Goal: Participate in discussion

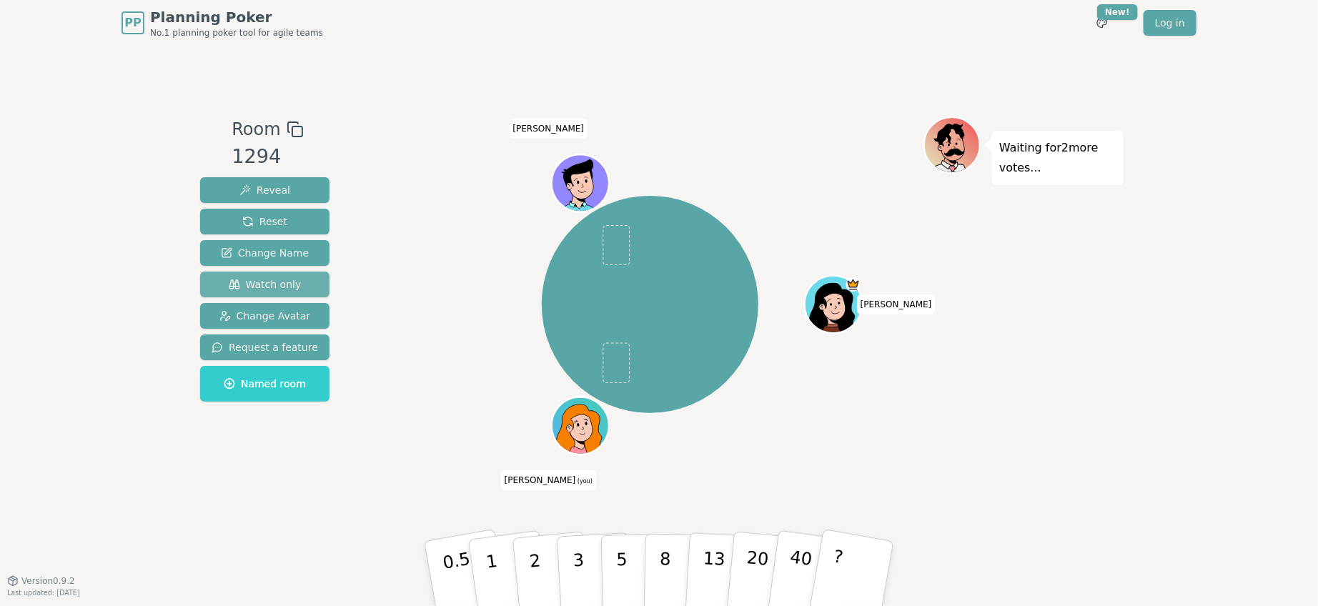
click at [308, 280] on button "Watch only" at bounding box center [264, 285] width 129 height 26
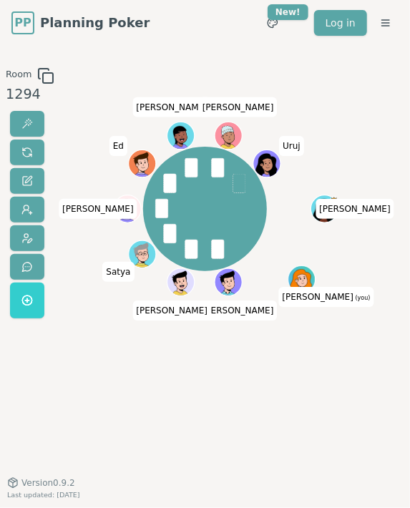
drag, startPoint x: 406, startPoint y: 73, endPoint x: 636, endPoint y: 78, distance: 230.2
click at [410, 78] on html "PP Planning Poker No.1 planning poker tool for agile teams Toggle theme New! Lo…" at bounding box center [205, 254] width 410 height 508
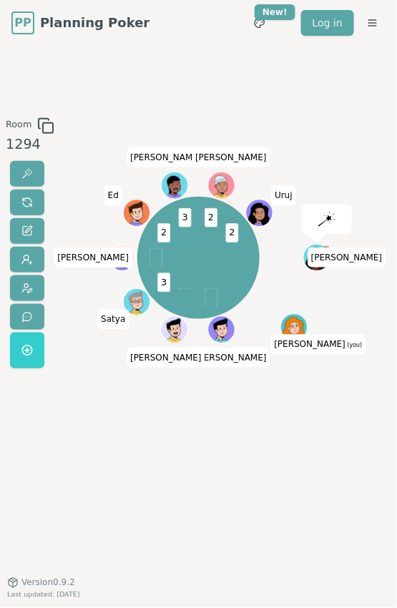
drag, startPoint x: 395, startPoint y: 167, endPoint x: 522, endPoint y: 167, distance: 127.2
click at [397, 167] on html "PP Planning Poker No.1 planning poker tool for agile teams Toggle theme New! Lo…" at bounding box center [198, 304] width 397 height 608
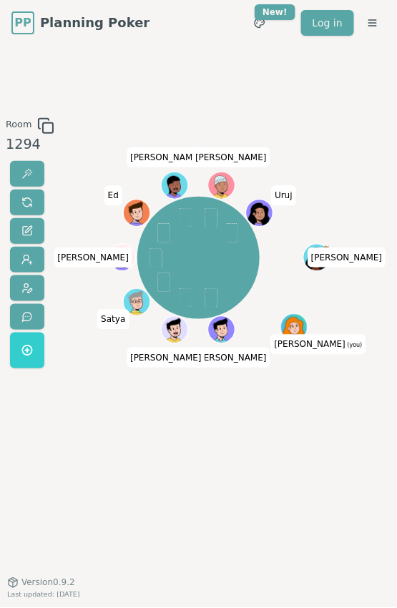
click at [146, 492] on div "Nancy Hannah (you) Gabriel Byron Satya Nicolas C Ed Jorge Juan David Uruj" at bounding box center [198, 313] width 197 height 393
click at [141, 543] on div "Room 1294 Nancy Hannah (you) Gabriel Byron Satya Nicolas C Ed Jorge Juan David …" at bounding box center [198, 314] width 397 height 536
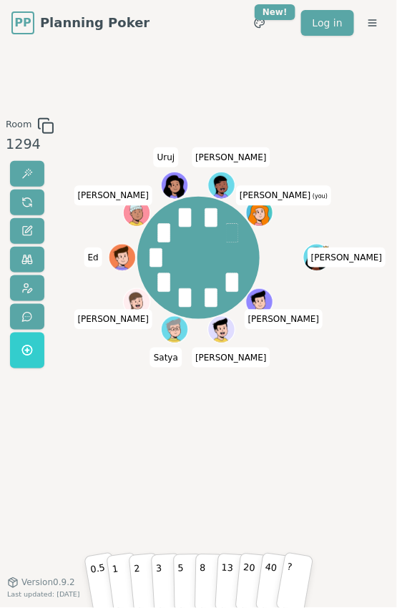
click at [203, 423] on div "[PERSON_NAME] [PERSON_NAME] [PERSON_NAME] C Ed [PERSON_NAME] Uruj [PERSON_NAME]…" at bounding box center [198, 313] width 197 height 393
click at [19, 259] on button at bounding box center [27, 260] width 34 height 26
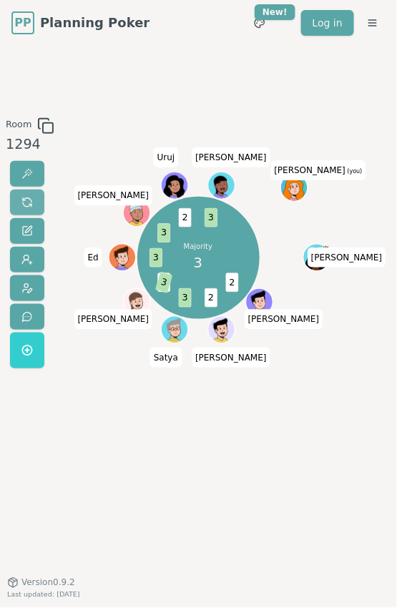
click at [23, 204] on span at bounding box center [26, 202] width 11 height 11
